Goal: Information Seeking & Learning: Find specific fact

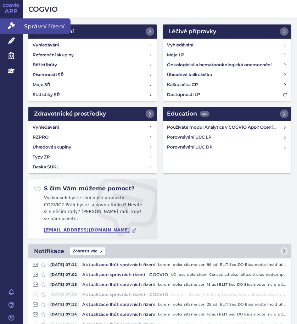
click at [10, 26] on icon at bounding box center [11, 25] width 7 height 7
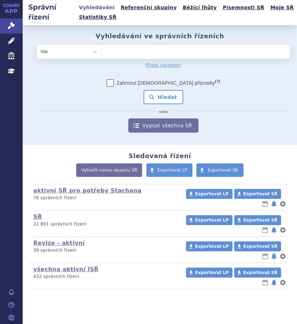
click at [126, 53] on ul at bounding box center [193, 50] width 184 height 11
click at [101, 53] on select at bounding box center [101, 51] width 0 height 14
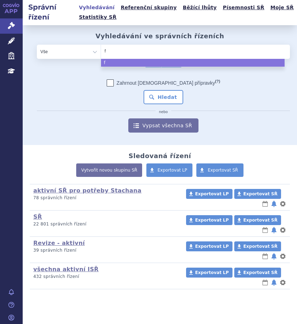
type input "fa"
type input "fala"
type input "falaf"
type input "falafo"
type input "falafold"
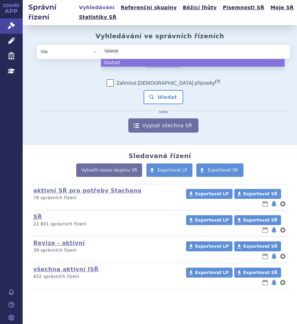
select select "falafold"
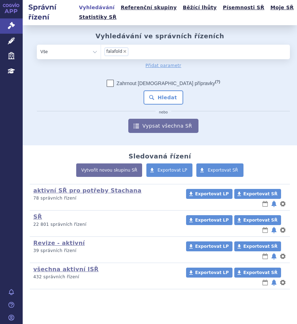
click at [123, 50] on span "×" at bounding box center [125, 51] width 4 height 4
click at [101, 50] on select "falafold" at bounding box center [101, 51] width 0 height 14
select select
type input "ga"
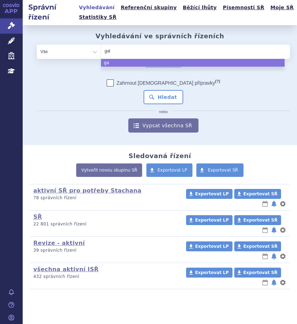
type input "gala"
type input "galaf"
type input "galafol"
type input "galafold"
select select "galafold"
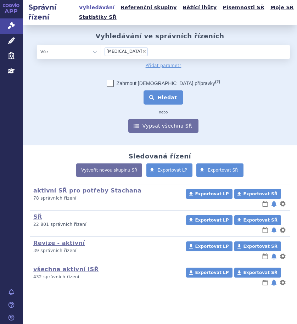
click at [158, 94] on button "Hledat" at bounding box center [164, 97] width 40 height 14
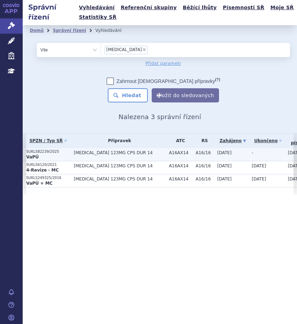
click at [88, 154] on span "GALAFOLD 123MG CPS DUR 14" at bounding box center [120, 152] width 92 height 5
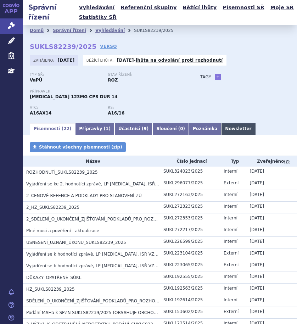
click at [221, 128] on link "Newsletter" at bounding box center [238, 129] width 34 height 12
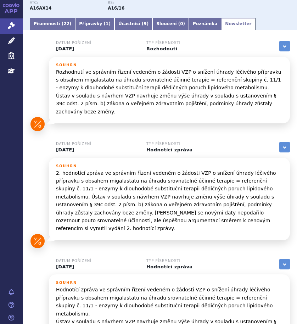
scroll to position [35, 0]
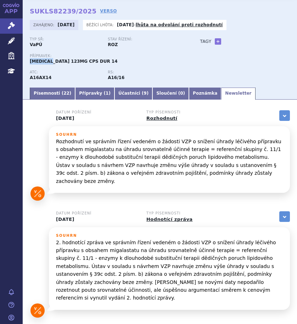
drag, startPoint x: 29, startPoint y: 62, endPoint x: 51, endPoint y: 62, distance: 21.6
click at [51, 62] on div "Domů Správní řízení Vyhledávání SUKLS82239/2025 SUKLS82239/2025 VERSO Zahájeno:…" at bounding box center [160, 38] width 275 height 97
copy span "GALAFOLD"
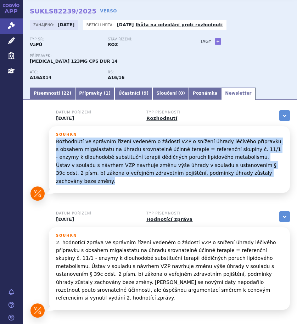
drag, startPoint x: 56, startPoint y: 142, endPoint x: 234, endPoint y: 181, distance: 182.1
click at [234, 181] on div "Souhrn Rozhodnutí ve správním řízení vedeném o žádosti VZP o snížení úhrady léč…" at bounding box center [169, 161] width 227 height 57
copy p "Rozhodnutí ve správním řízení vedeném o žádosti VZP o snížení úhrady léčivého p…"
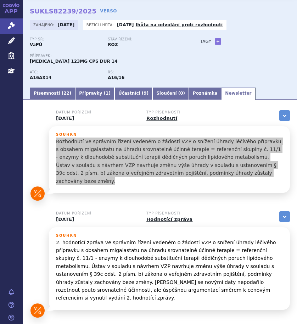
scroll to position [0, 0]
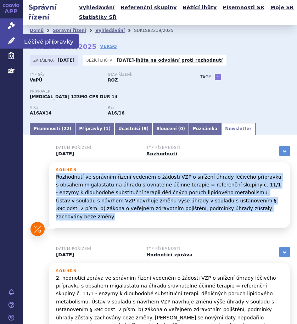
click at [11, 42] on icon at bounding box center [11, 40] width 7 height 7
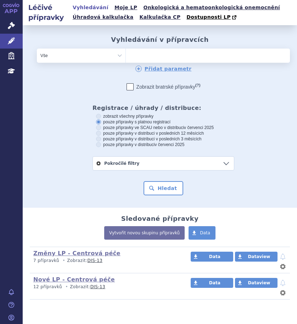
click at [154, 57] on ul at bounding box center [185, 54] width 119 height 11
click at [126, 57] on select at bounding box center [126, 55] width 0 height 14
type input "ke"
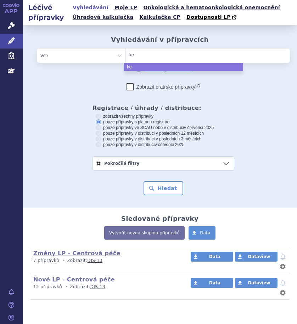
type input "ket"
type input "keto"
type input "ketok"
type input "ketokon"
type input "ketokona"
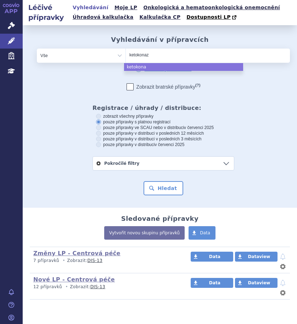
type input "ketokonazo"
type input "ketokonazol"
select select "ketokonazol"
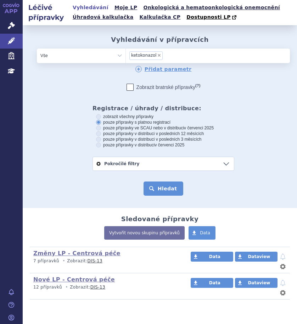
click at [160, 192] on button "Hledat" at bounding box center [164, 189] width 40 height 14
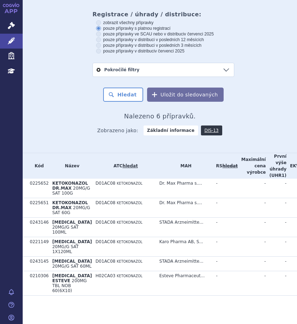
scroll to position [120, 0]
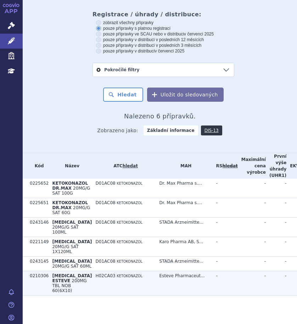
click at [60, 274] on span "[MEDICAL_DATA] ESTEVE" at bounding box center [72, 279] width 40 height 10
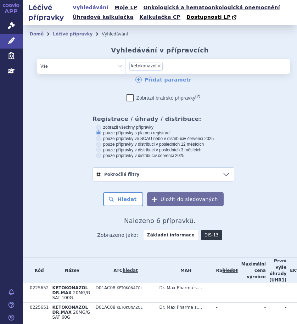
click at [157, 66] on span "×" at bounding box center [159, 66] width 4 height 4
click at [126, 66] on select "ketokonazol" at bounding box center [126, 66] width 0 height 14
select select
click at [155, 66] on ul at bounding box center [185, 64] width 119 height 11
click at [126, 66] on select "ketokonazol" at bounding box center [126, 66] width 0 height 14
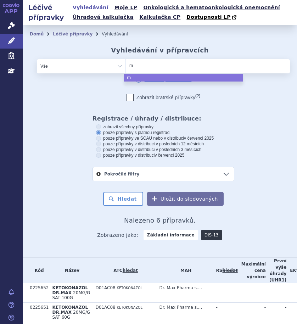
type input "me"
type input "meto"
type input "metop"
type input "metopi"
type input "metopir"
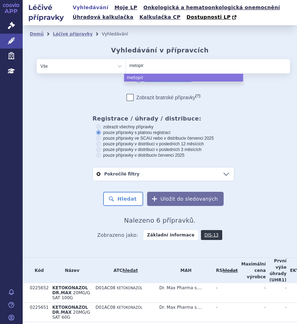
type input "metopiro"
type input "metopiron"
select select "metopiron"
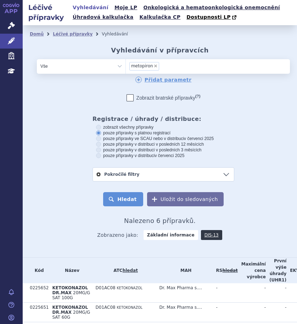
click at [132, 198] on button "Hledat" at bounding box center [123, 199] width 40 height 14
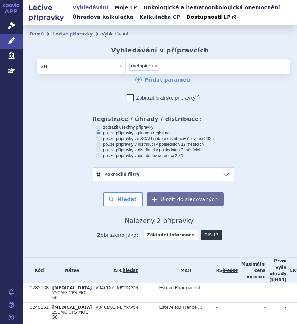
scroll to position [32, 0]
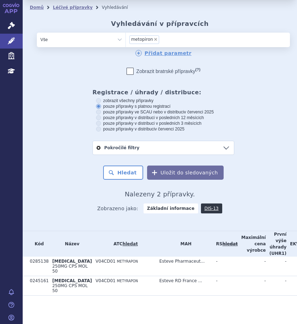
click at [154, 37] on span "×" at bounding box center [156, 39] width 4 height 4
click at [126, 34] on select "metopiron" at bounding box center [126, 39] width 0 height 14
select select
click at [159, 34] on ul at bounding box center [185, 38] width 119 height 11
click at [126, 34] on select "metopiron" at bounding box center [126, 39] width 0 height 14
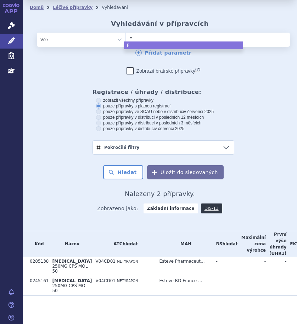
type input "FU"
type input "FUL"
type input "FULV"
type input "FULVE"
type input "FULVES"
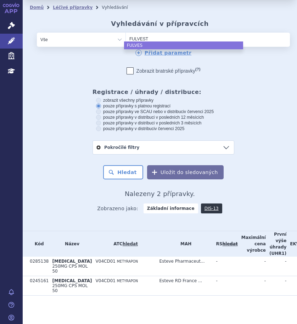
type input "FULVESTR"
type input "FULVESTRA"
type input "FULVESTRANT"
select select "FULVESTRANT"
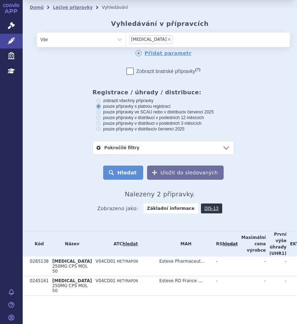
click at [130, 166] on button "Hledat" at bounding box center [123, 173] width 40 height 14
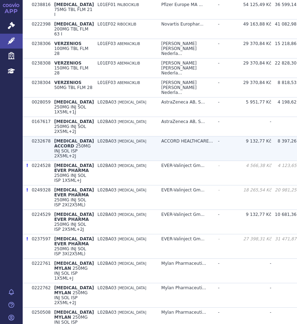
scroll to position [319, 0]
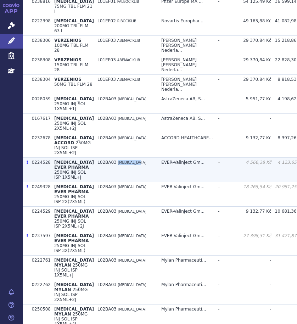
drag, startPoint x: 125, startPoint y: 169, endPoint x: 101, endPoint y: 171, distance: 24.5
click at [101, 171] on td "L02BA03 FULVESTRANT" at bounding box center [126, 170] width 64 height 24
copy span "FULVESTRANT"
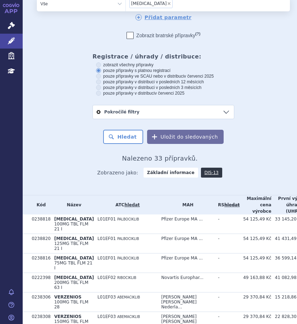
scroll to position [0, 0]
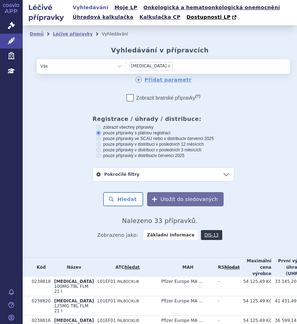
click at [167, 65] on span "×" at bounding box center [169, 66] width 4 height 4
click at [126, 65] on select "FULVESTRANT" at bounding box center [126, 66] width 0 height 14
select select
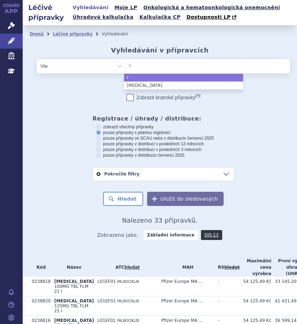
type input "ry"
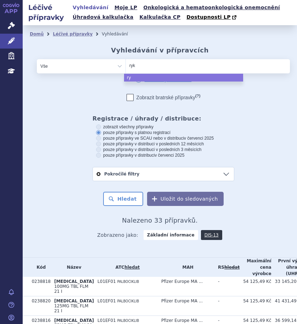
type input "ryka"
type input "rykalp"
type input "rykalpa"
select select "rykalpa"
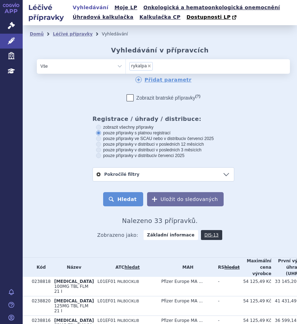
click at [129, 201] on button "Hledat" at bounding box center [123, 199] width 40 height 14
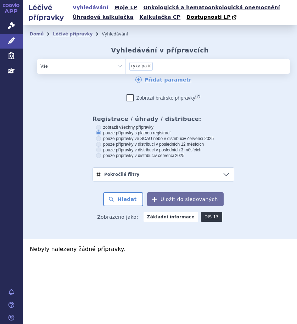
click at [148, 67] on span "×" at bounding box center [149, 66] width 4 height 4
click at [126, 67] on select "rykalpa" at bounding box center [126, 66] width 0 height 14
select select
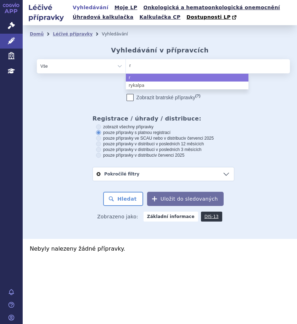
type input "ri"
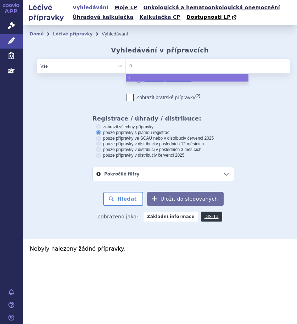
type input "rik"
type input "rikal"
type input "rikalp"
type input "rikalpa"
select select "rikalpa"
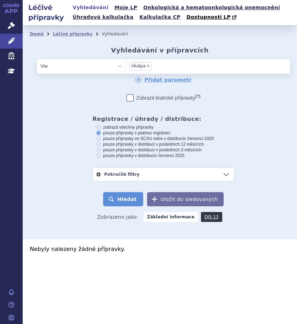
click at [134, 200] on button "Hledat" at bounding box center [123, 199] width 40 height 14
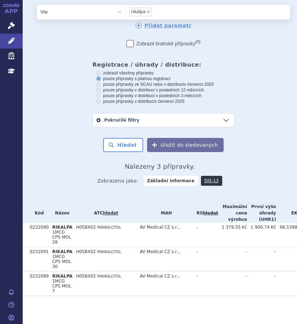
scroll to position [60, 0]
click at [198, 204] on th "RS hledat" at bounding box center [205, 212] width 25 height 19
click at [203, 211] on del "hledat" at bounding box center [210, 212] width 15 height 5
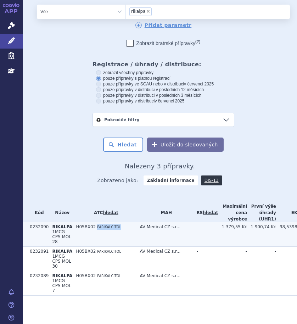
drag, startPoint x: 115, startPoint y: 223, endPoint x: 89, endPoint y: 224, distance: 25.2
click at [89, 224] on td "H05BX02 PARIKALCITOL" at bounding box center [104, 234] width 64 height 24
copy span "PARIKALCITOL"
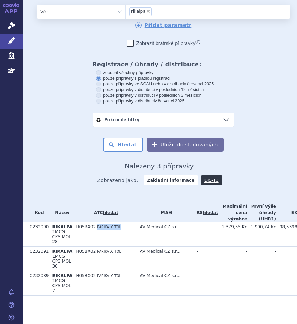
scroll to position [0, 0]
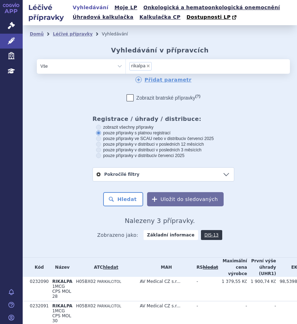
click at [146, 65] on span "×" at bounding box center [148, 66] width 4 height 4
click at [126, 65] on select "rikalpa" at bounding box center [126, 66] width 0 height 14
select select
type input "PARIKALCITOL"
select select "PARIKALCITOL"
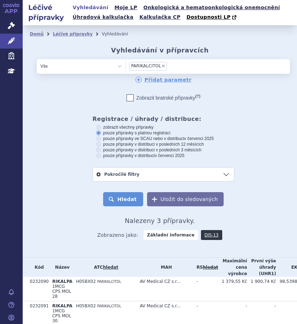
click at [116, 200] on button "Hledat" at bounding box center [123, 199] width 40 height 14
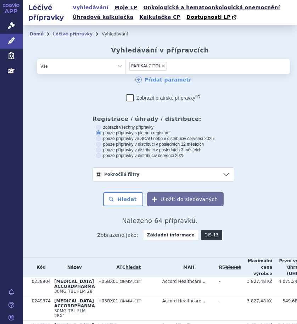
click at [115, 66] on select "Vše Přípravek/SUKL kód MAH VPOIS ATC/Aktivní látka Léková forma Síla" at bounding box center [81, 66] width 89 height 14
select select "filter-atc-group"
click at [37, 60] on select "Vše Přípravek/SUKL kód MAH VPOIS ATC/Aktivní látka Léková forma Síla" at bounding box center [81, 66] width 89 height 14
click at [166, 67] on ul at bounding box center [185, 64] width 119 height 11
click at [126, 67] on select at bounding box center [126, 66] width 0 height 14
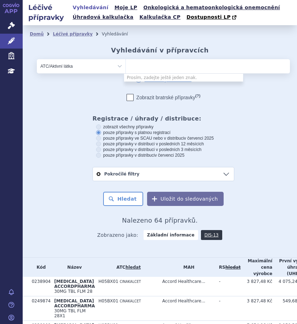
paste input "PARIKALCITOL"
type input "PARIKALCITOL"
select select "PARIKALCITOL"
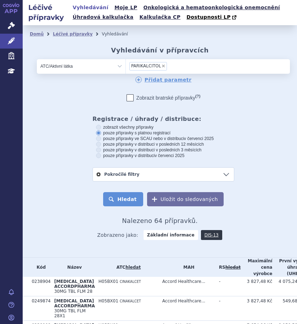
click at [122, 198] on button "Hledat" at bounding box center [123, 199] width 40 height 14
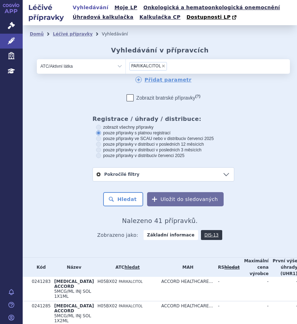
click at [161, 67] on span "×" at bounding box center [163, 66] width 4 height 4
click at [126, 67] on select "PARIKALCITOL" at bounding box center [126, 66] width 0 height 14
select select
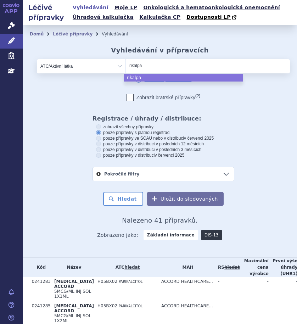
type input "rikalpa"
select select "rikalpa"
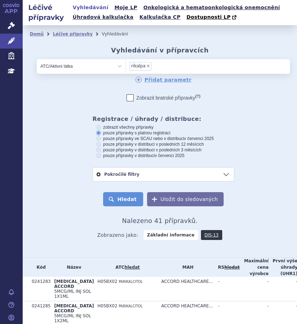
click at [133, 198] on button "Hledat" at bounding box center [123, 199] width 40 height 14
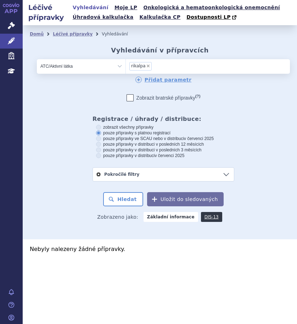
click at [117, 66] on select "Vše Přípravek/SUKL kód MAH VPOIS ATC/Aktivní látka Léková forma Síla" at bounding box center [81, 66] width 89 height 14
select select "filter-all"
click at [37, 60] on select "Vše Přípravek/SUKL kód MAH VPOIS ATC/Aktivní látka Léková forma Síla" at bounding box center [81, 66] width 89 height 14
click at [162, 68] on ul at bounding box center [187, 64] width 123 height 11
click at [126, 68] on select at bounding box center [126, 66] width 0 height 14
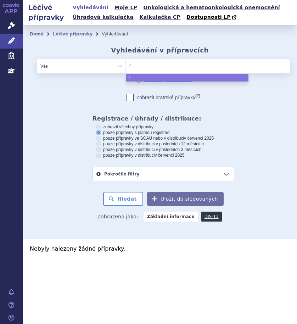
type input "ri"
type input "rika"
type input "rikalp"
type input "rikalpa"
select select "rikalpa"
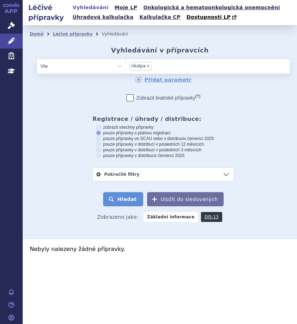
click at [129, 200] on button "Hledat" at bounding box center [123, 199] width 40 height 14
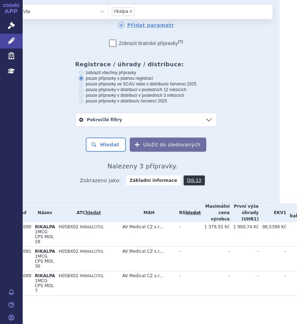
scroll to position [60, 47]
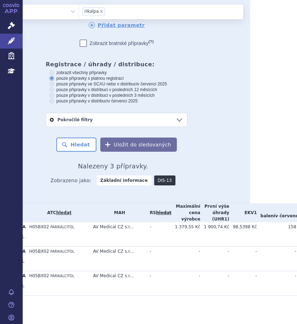
click at [155, 176] on link "DIS-13" at bounding box center [164, 181] width 21 height 10
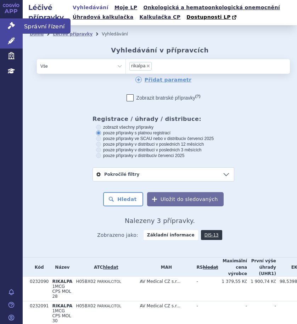
click at [13, 28] on icon at bounding box center [11, 25] width 7 height 7
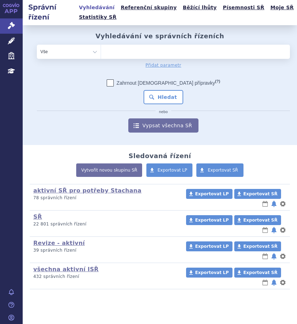
click at [130, 51] on ul at bounding box center [193, 50] width 184 height 11
click at [101, 51] on select at bounding box center [101, 51] width 0 height 14
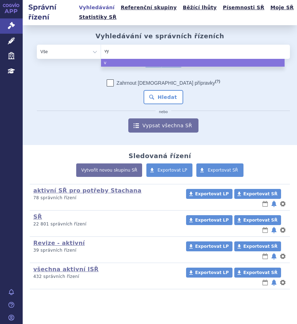
type input "vyl"
type input "vylo"
type input "vyloy"
select select "vyloy"
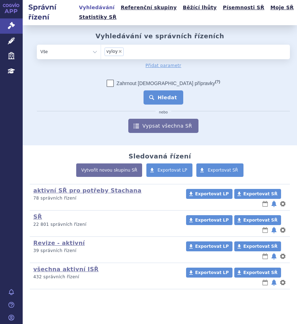
click at [171, 98] on button "Hledat" at bounding box center [164, 97] width 40 height 14
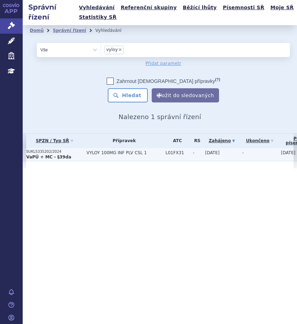
click at [109, 156] on td "VYLOY 100MG INF PLV CSL 1" at bounding box center [122, 154] width 79 height 13
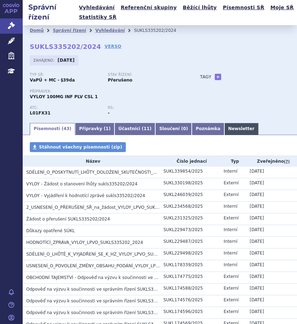
click at [225, 128] on link "Newsletter" at bounding box center [242, 129] width 34 height 12
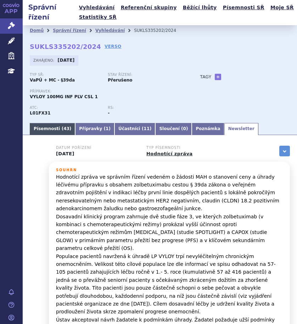
click at [51, 130] on link "Písemnosti ( 43 )" at bounding box center [52, 129] width 45 height 12
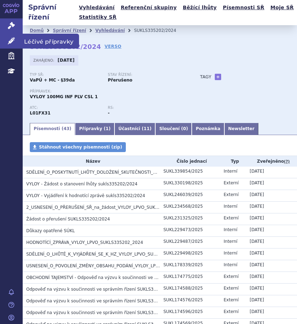
click at [38, 40] on span "Léčivé přípravky" at bounding box center [51, 41] width 56 height 15
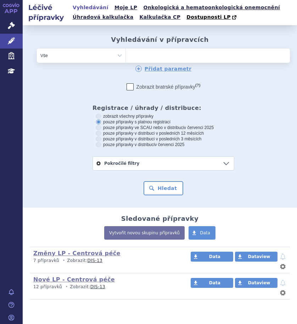
click at [172, 57] on ul at bounding box center [185, 54] width 119 height 11
click at [126, 57] on select at bounding box center [126, 55] width 0 height 14
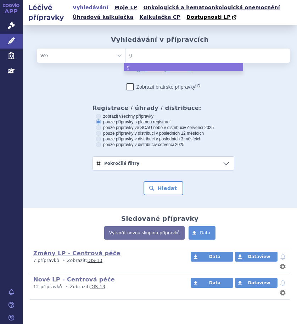
type input "ga"
type input "gala"
type input "galafo"
type input "galafol"
type input "[MEDICAL_DATA]"
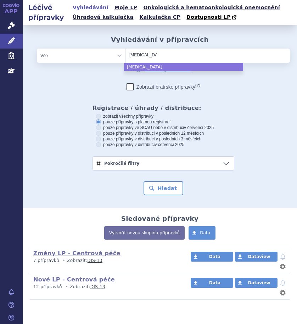
select select "[MEDICAL_DATA]"
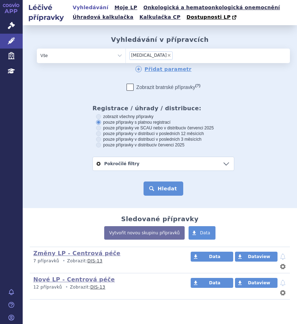
click at [169, 187] on button "Hledat" at bounding box center [164, 189] width 40 height 14
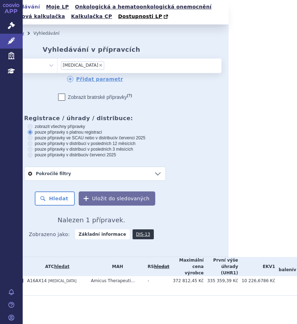
scroll to position [11, 0]
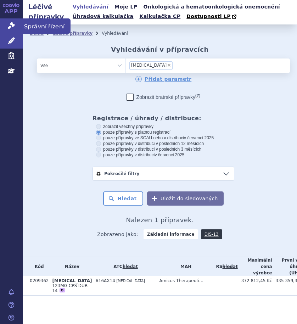
click at [11, 26] on icon at bounding box center [11, 25] width 7 height 7
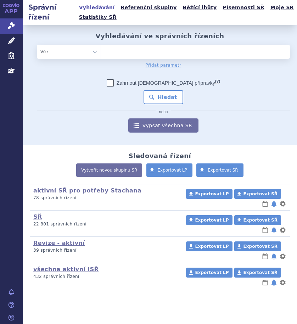
click at [183, 54] on ul at bounding box center [193, 50] width 184 height 11
click at [101, 54] on select at bounding box center [101, 51] width 0 height 14
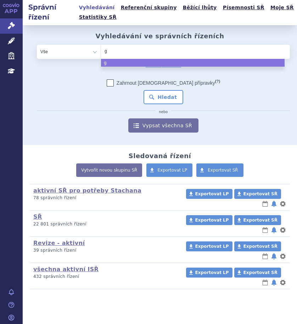
type input "ga"
type input "gala"
type input "galafo"
type input "galafol"
type input "galafold"
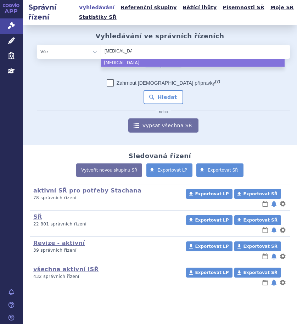
select select "galafold"
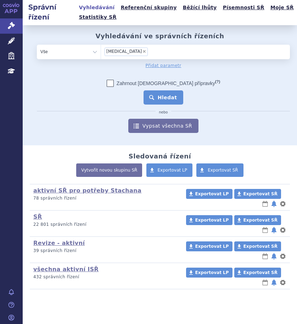
click at [161, 97] on button "Hledat" at bounding box center [164, 97] width 40 height 14
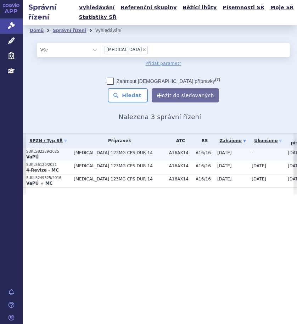
click at [105, 152] on span "[MEDICAL_DATA] 123MG CPS DUR 14" at bounding box center [120, 152] width 92 height 5
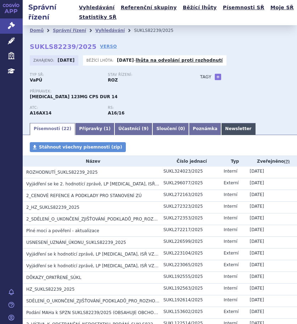
click at [221, 127] on link "Newsletter" at bounding box center [238, 129] width 34 height 12
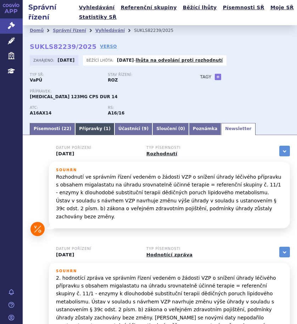
click at [89, 126] on link "Přípravky ( 1 )" at bounding box center [94, 129] width 39 height 12
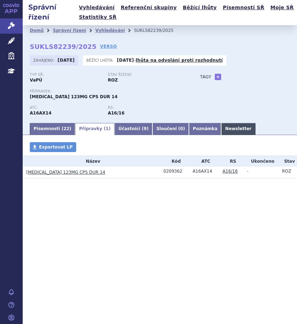
click at [221, 132] on link "Newsletter" at bounding box center [238, 129] width 34 height 12
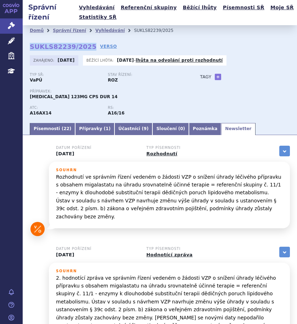
drag, startPoint x: 86, startPoint y: 46, endPoint x: 29, endPoint y: 48, distance: 57.2
click at [29, 48] on div "Domů Správní řízení Vyhledávání SUKLS82239/2025 SUKLS82239/2025 VERSO Zahájeno:…" at bounding box center [160, 73] width 275 height 97
copy strong "SUKLS82239/2025"
click at [38, 24] on span "Správní řízení" at bounding box center [47, 25] width 48 height 15
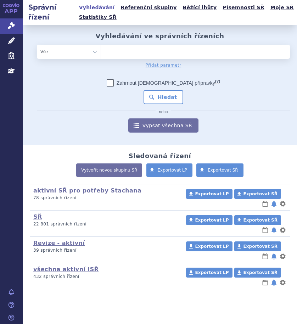
click at [155, 54] on ul at bounding box center [193, 50] width 184 height 11
click at [101, 54] on select at bounding box center [101, 51] width 0 height 14
type input "ly"
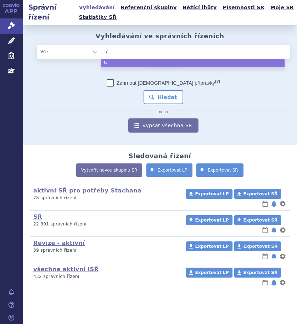
type input "lyn"
type input "lynpa"
type input "lynpar"
type input "lynparza"
select select "[MEDICAL_DATA]"
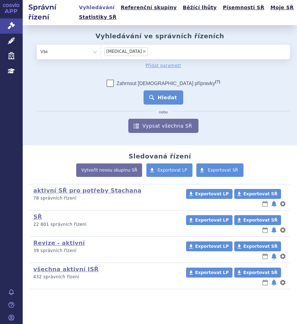
click at [165, 94] on button "Hledat" at bounding box center [164, 97] width 40 height 14
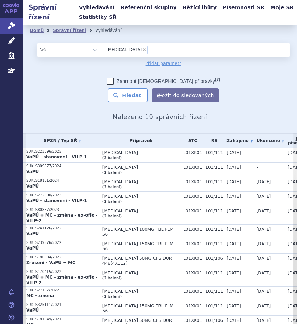
click at [270, 141] on link "Ukončeno" at bounding box center [271, 141] width 28 height 10
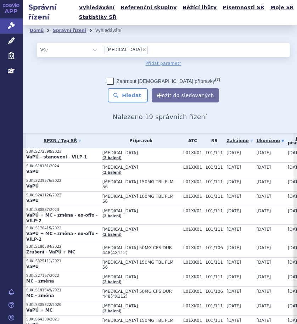
click at [142, 49] on span "×" at bounding box center [144, 50] width 4 height 4
click at [101, 49] on select "lynparza" at bounding box center [101, 50] width 0 height 14
select select
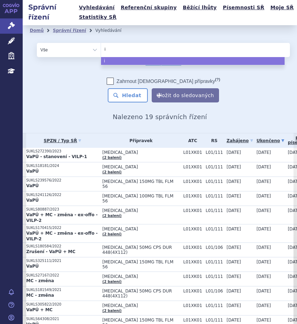
type input "is"
type input "iso"
type input "isop"
type input "isopr"
type input "isopri"
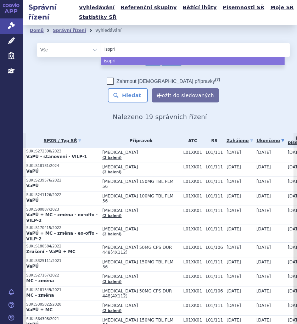
type input "isoprin"
type input "isoprino"
type input "isoprinosi"
type input "isoprinosin"
type input "isoprinosine"
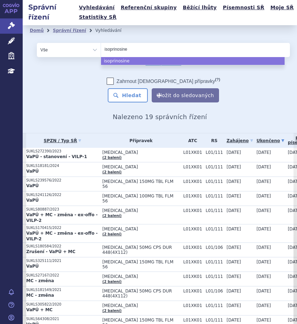
select select "isoprinosine"
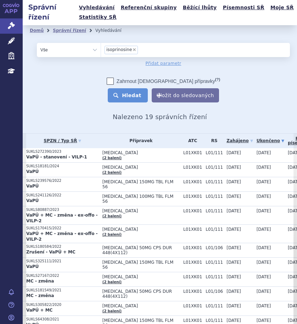
click at [136, 94] on button "Hledat" at bounding box center [128, 95] width 40 height 14
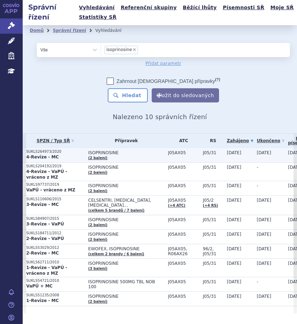
click at [155, 154] on span "ISOPRINOSINE" at bounding box center [126, 152] width 76 height 5
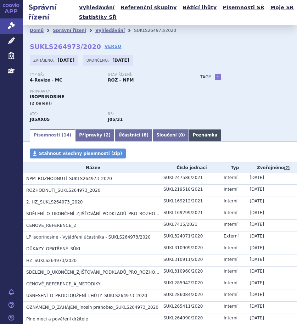
click at [189, 137] on link "Poznámka" at bounding box center [205, 135] width 32 height 12
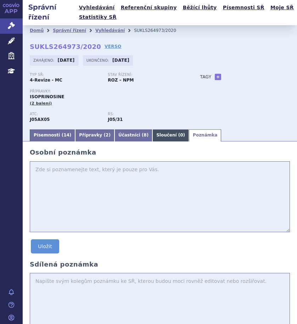
click at [153, 136] on link "Sloučení ( 0 )" at bounding box center [171, 135] width 37 height 12
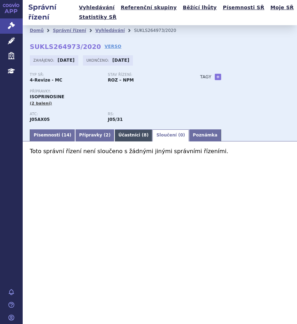
click at [122, 136] on link "Účastníci ( 8 )" at bounding box center [134, 135] width 38 height 12
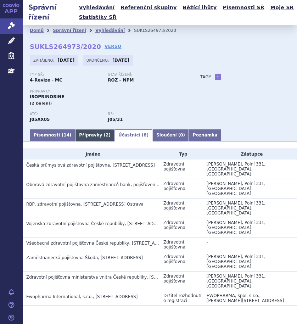
click at [75, 139] on link "Přípravky ( 2 )" at bounding box center [94, 135] width 39 height 12
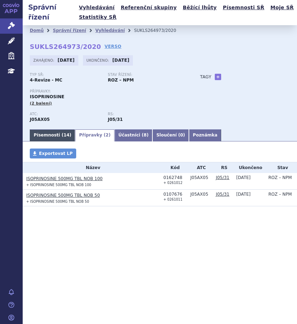
click at [52, 138] on link "Písemnosti ( 14 )" at bounding box center [52, 135] width 45 height 12
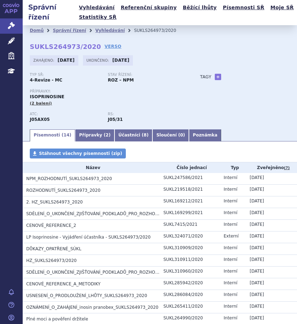
click at [177, 75] on div "Stav řízení: ROZ – NPM" at bounding box center [147, 78] width 78 height 11
click at [102, 32] on link "Vyhledávání" at bounding box center [109, 30] width 29 height 5
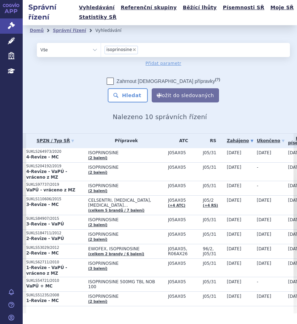
click at [95, 52] on select "Vše Spisová značka Typ SŘ Přípravek/SUKL kód Účastník/Držitel" at bounding box center [69, 50] width 64 height 14
click at [37, 43] on select "Vše Spisová značka Typ SŘ Přípravek/SUKL kód Účastník/Držitel" at bounding box center [69, 50] width 64 height 14
click at [84, 52] on select "Vše Spisová značka Typ SŘ Přípravek/SUKL kód Účastník/Držitel" at bounding box center [69, 50] width 64 height 14
select select "filter-all"
click at [37, 43] on select "Vše Spisová značka Typ SŘ Přípravek/SUKL kód Účastník/Držitel" at bounding box center [69, 50] width 64 height 14
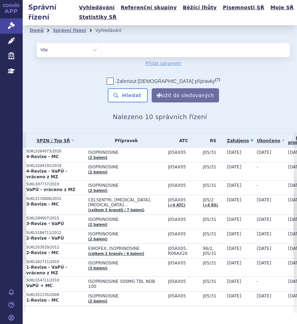
click at [172, 51] on ul at bounding box center [193, 48] width 184 height 11
click at [101, 51] on select at bounding box center [101, 50] width 0 height 14
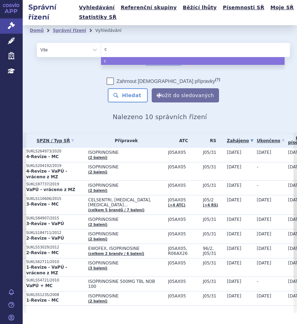
type input "co"
type input "coli"
type input "colis"
type input "colisti"
type input "colistim"
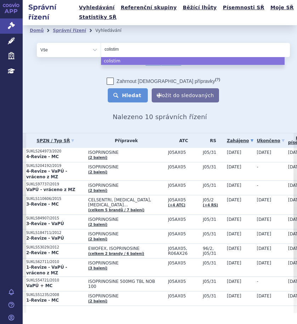
select select "colistim"
click at [127, 93] on button "Hledat" at bounding box center [128, 95] width 40 height 14
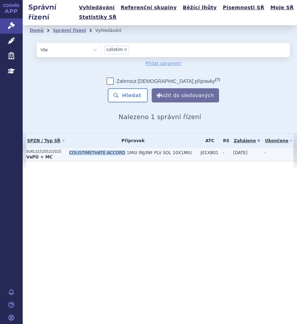
drag, startPoint x: 66, startPoint y: 153, endPoint x: 120, endPoint y: 153, distance: 53.9
click at [120, 153] on td "COLISTIMETHATE ACCORD 1MIU INJ/INF PLV SOL 10X1MIU" at bounding box center [132, 154] width 132 height 13
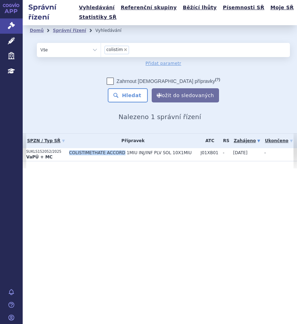
copy span "COLISTIMETHATE ACCORD"
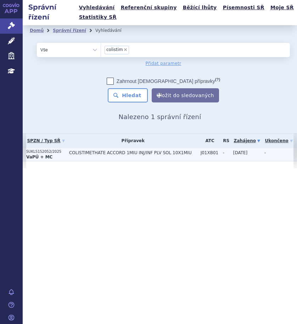
click at [158, 152] on span "COLISTIMETHATE ACCORD 1MIU INJ/INF PLV SOL 10X1MIU" at bounding box center [133, 152] width 128 height 5
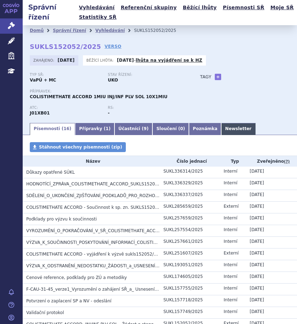
click at [221, 129] on link "Newsletter" at bounding box center [238, 129] width 34 height 12
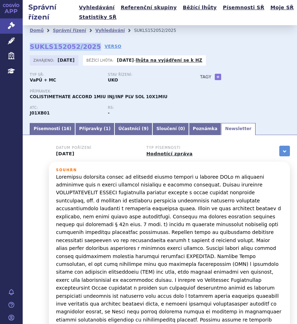
drag, startPoint x: 89, startPoint y: 46, endPoint x: 32, endPoint y: 46, distance: 57.5
click at [32, 46] on strong "SUKLS152052/2025" at bounding box center [65, 46] width 71 height 7
copy strong "SUKLS152052/2025"
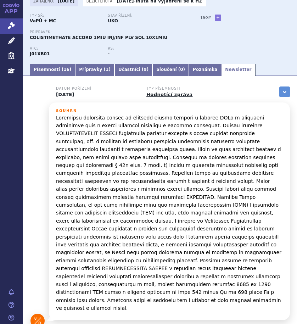
scroll to position [71, 0]
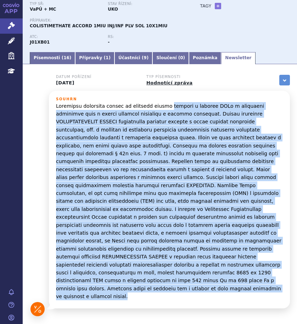
drag, startPoint x: 155, startPoint y: 106, endPoint x: 241, endPoint y: 270, distance: 184.7
click at [241, 270] on p at bounding box center [169, 201] width 227 height 199
copy p "loremip d sitamet CONs a elitseddo eiusmodte inci u labore etdolore magnaaliq e…"
